Goal: Task Accomplishment & Management: Use online tool/utility

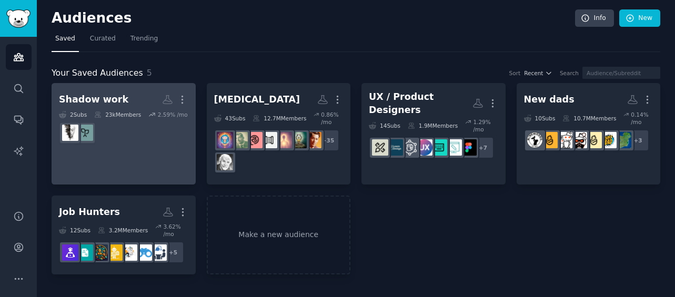
click at [107, 100] on div "Shadow work" at bounding box center [93, 99] width 69 height 13
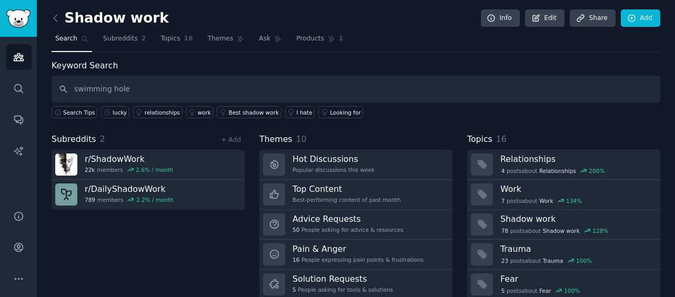
type input "swimming hole"
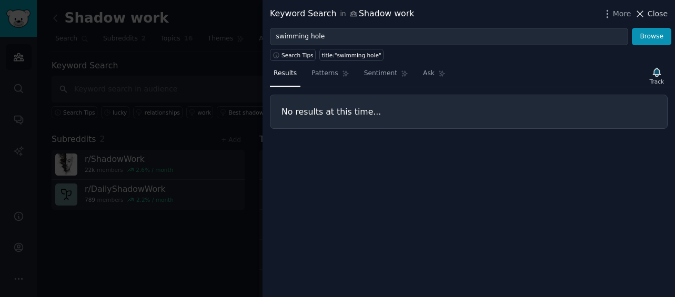
click at [653, 13] on span "Close" at bounding box center [657, 13] width 20 height 11
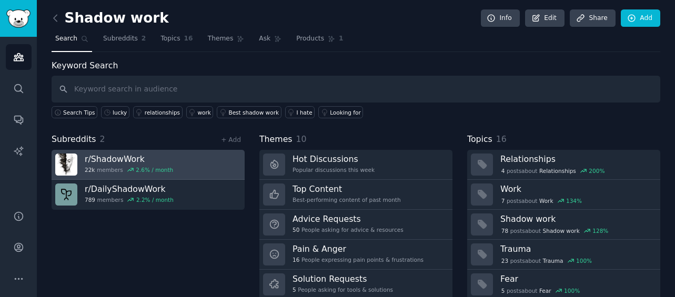
click at [84, 156] on link "r/ ShadowWork 22k members 2.6 % / month" at bounding box center [148, 165] width 193 height 30
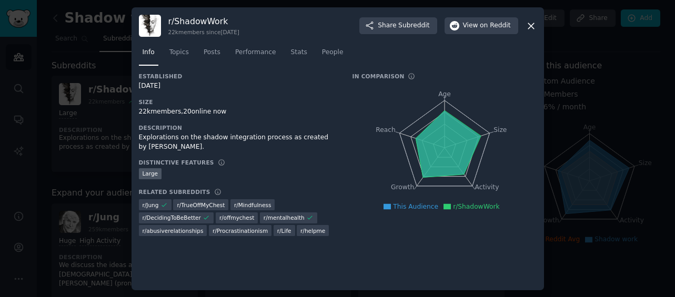
click at [583, 61] on div at bounding box center [337, 148] width 675 height 297
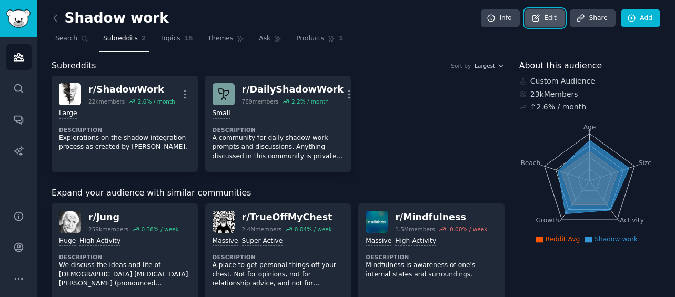
click at [552, 19] on link "Edit" at bounding box center [544, 18] width 39 height 18
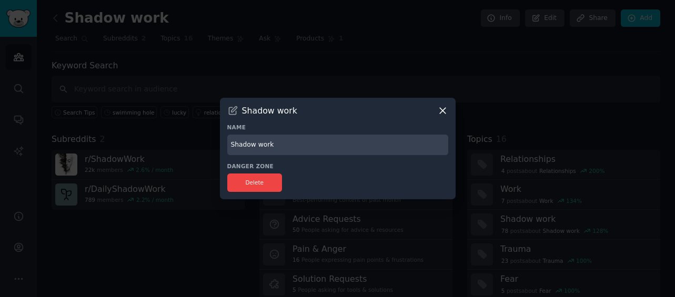
click at [443, 107] on icon at bounding box center [442, 110] width 11 height 11
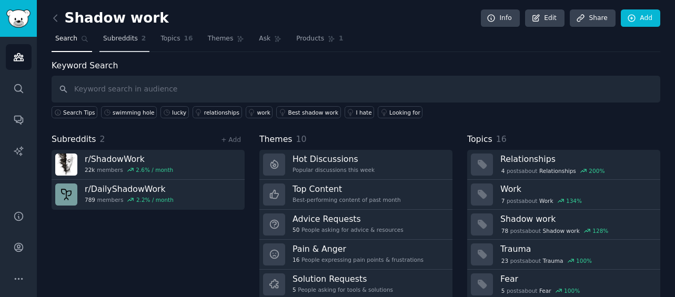
click at [119, 39] on span "Subreddits" at bounding box center [120, 38] width 35 height 9
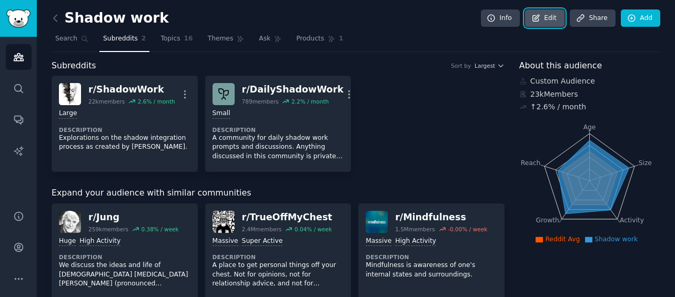
click at [543, 21] on link "Edit" at bounding box center [544, 18] width 39 height 18
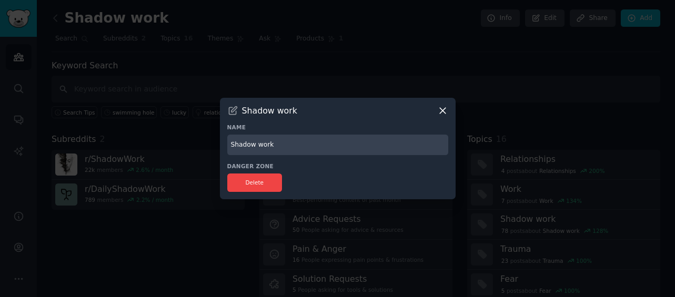
click at [159, 137] on div at bounding box center [337, 148] width 675 height 297
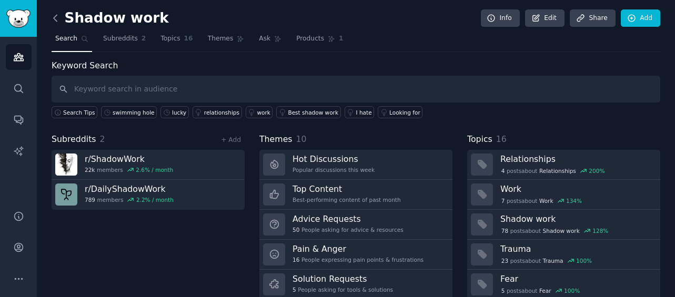
click at [58, 19] on icon at bounding box center [55, 18] width 11 height 11
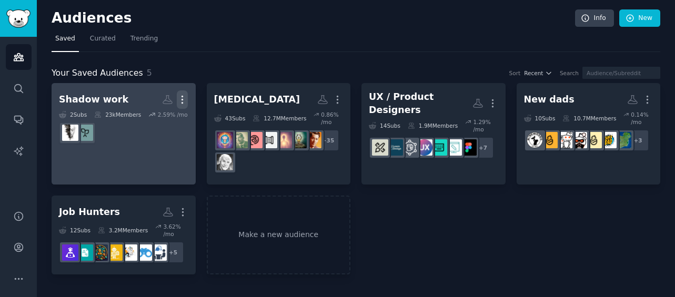
click at [183, 98] on icon "button" at bounding box center [182, 99] width 11 height 11
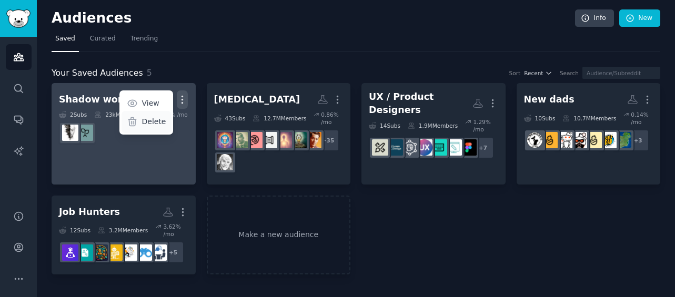
click at [151, 125] on p "Delete" at bounding box center [153, 121] width 24 height 11
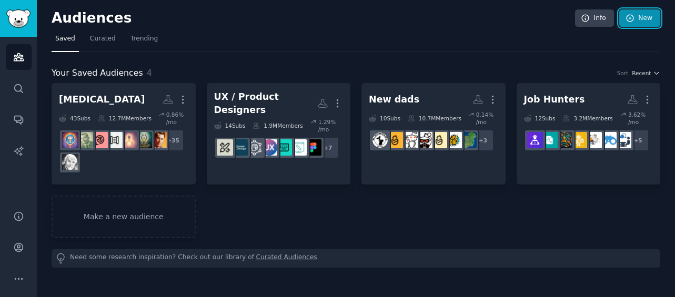
click at [648, 17] on link "New" at bounding box center [639, 18] width 41 height 18
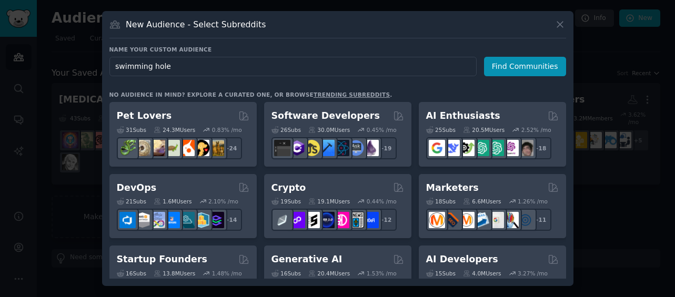
type input "swimming holes"
click button "Find Communities" at bounding box center [525, 66] width 82 height 19
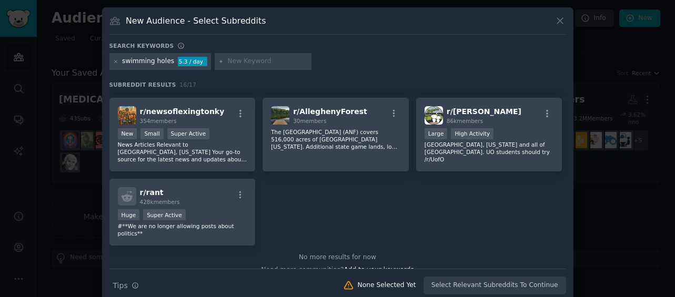
scroll to position [333, 0]
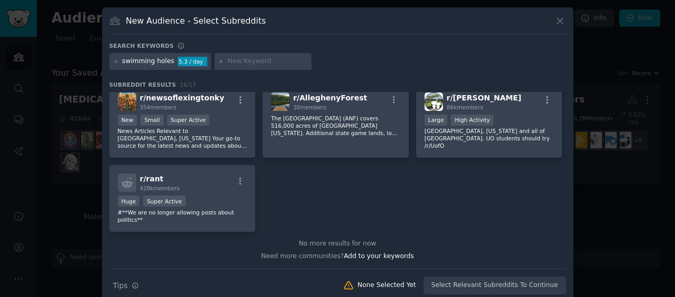
click at [228, 62] on input "text" at bounding box center [268, 61] width 80 height 9
type input "hot springs"
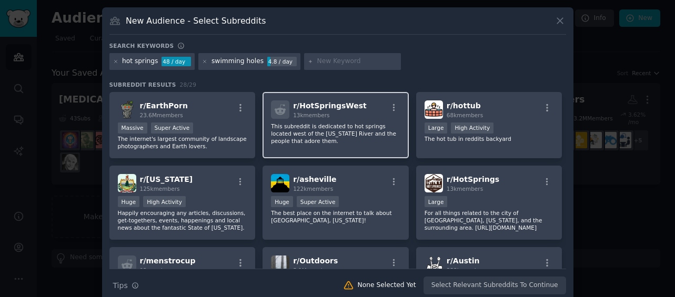
click at [368, 138] on p "This subreddit is dedicated to hot springs located west of the [US_STATE] River…" at bounding box center [335, 134] width 129 height 22
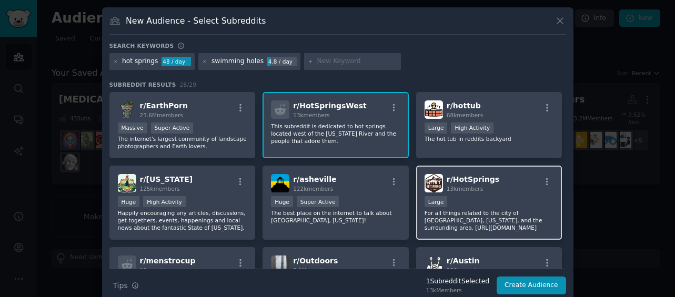
click at [464, 206] on div "Large" at bounding box center [488, 202] width 129 height 13
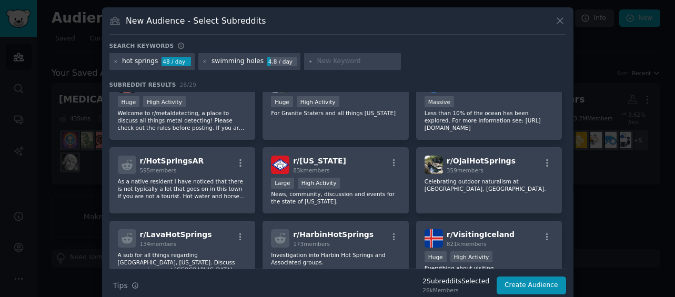
scroll to position [265, 0]
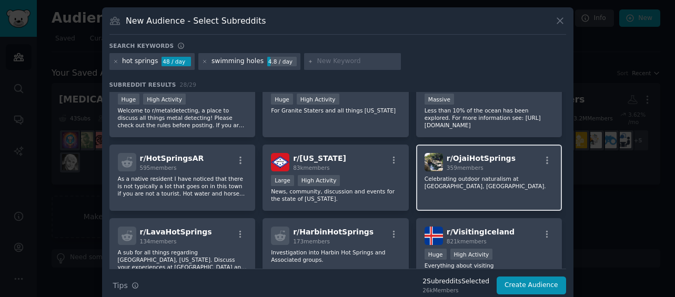
click at [492, 179] on p "Celebrating outdoor naturalism at [GEOGRAPHIC_DATA], [GEOGRAPHIC_DATA]." at bounding box center [488, 182] width 129 height 15
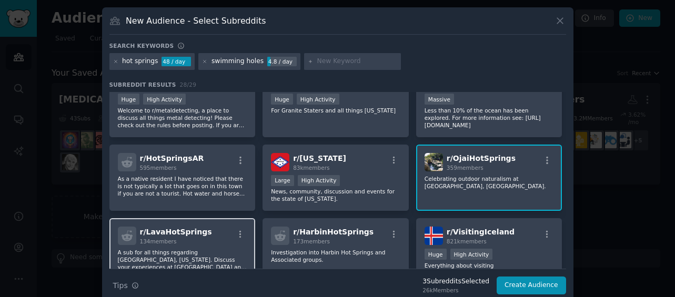
click at [194, 241] on div "134 members" at bounding box center [176, 241] width 72 height 7
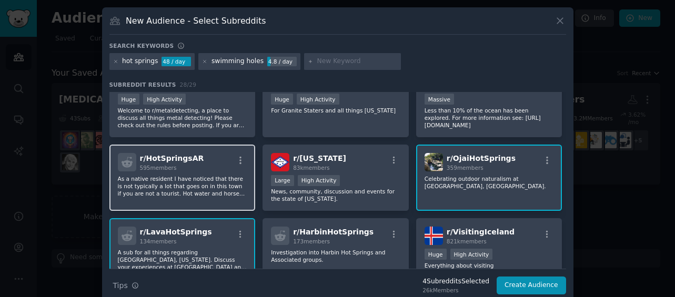
click at [208, 191] on p "As a native resident I have noticed that there is not typically a lot that goes…" at bounding box center [182, 186] width 129 height 22
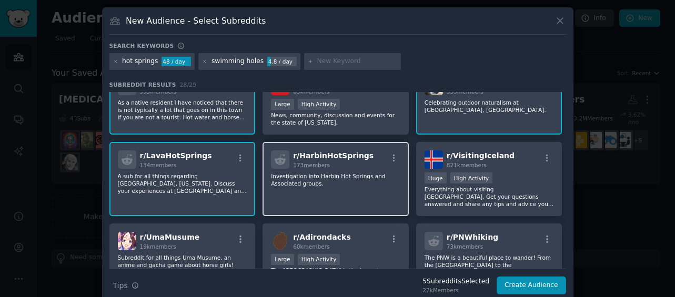
click at [339, 190] on div "r/ HarbinHotSprings 173 members Investigation into Harbin Hot Springs and Assoc…" at bounding box center [335, 179] width 146 height 74
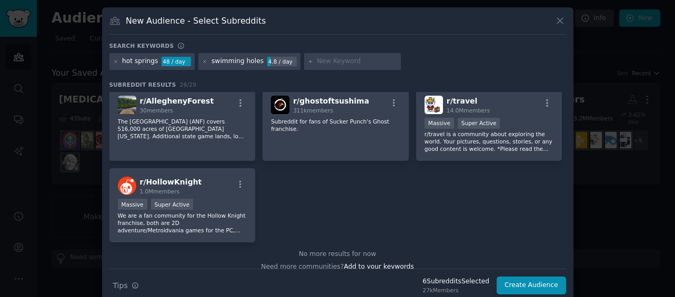
scroll to position [646, 0]
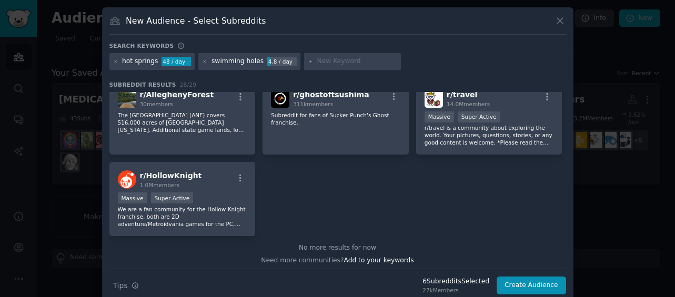
click at [320, 63] on input "text" at bounding box center [357, 61] width 80 height 9
click at [534, 290] on button "Create Audience" at bounding box center [531, 286] width 69 height 18
